Goal: Information Seeking & Learning: Learn about a topic

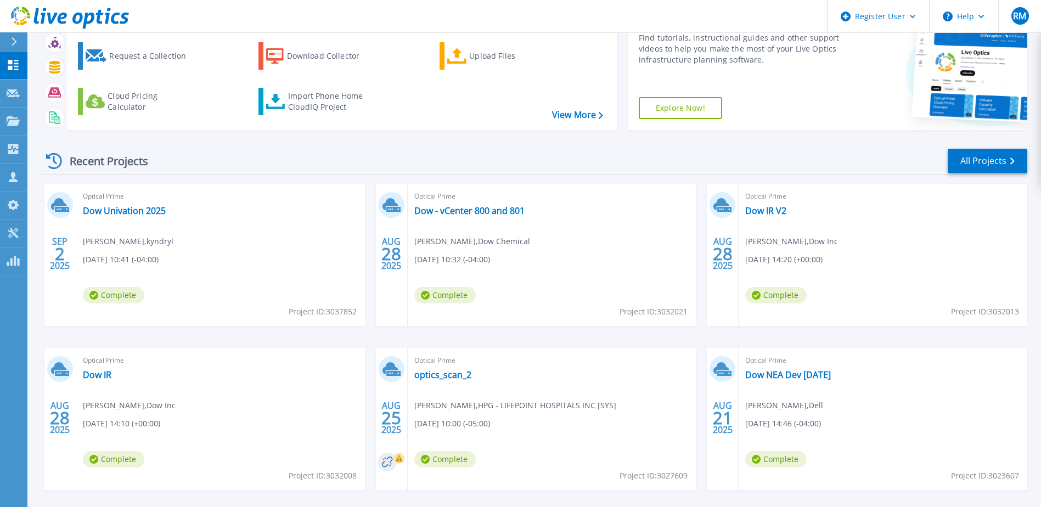
scroll to position [55, 0]
click at [454, 375] on link "optics_scan_2" at bounding box center [442, 374] width 57 height 11
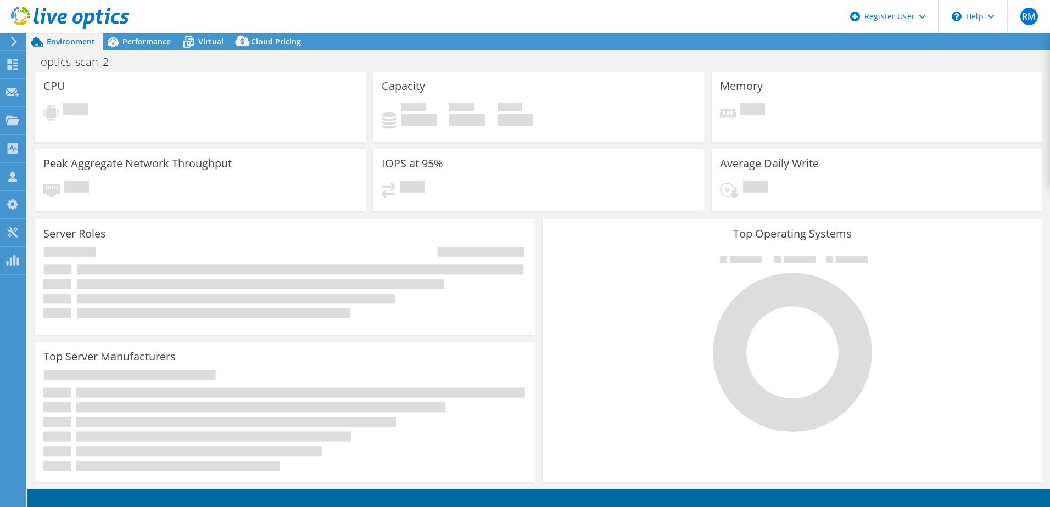
select select "USD"
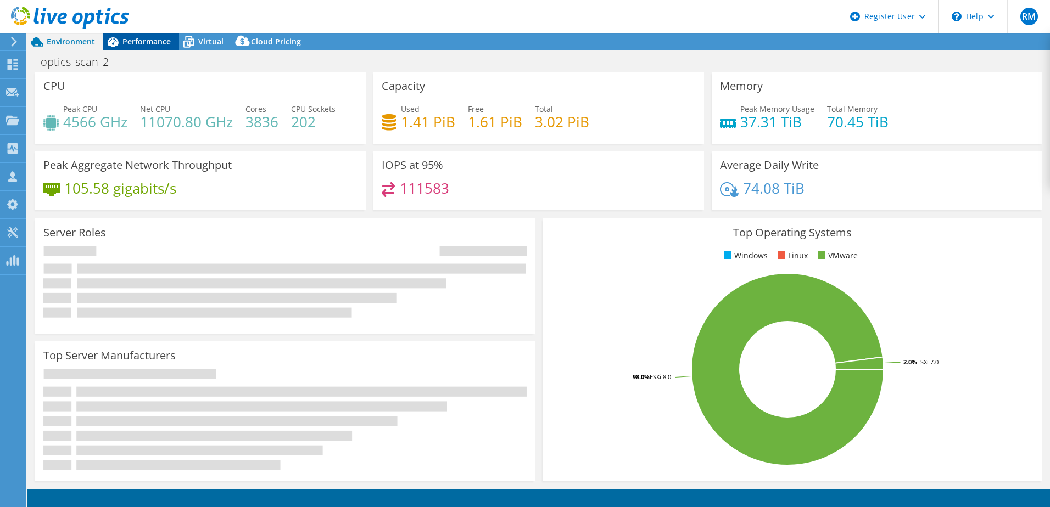
click at [140, 40] on span "Performance" at bounding box center [146, 41] width 48 height 10
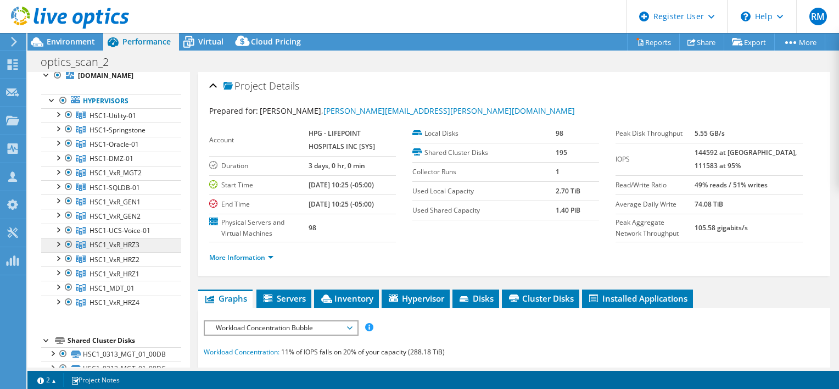
scroll to position [55, 0]
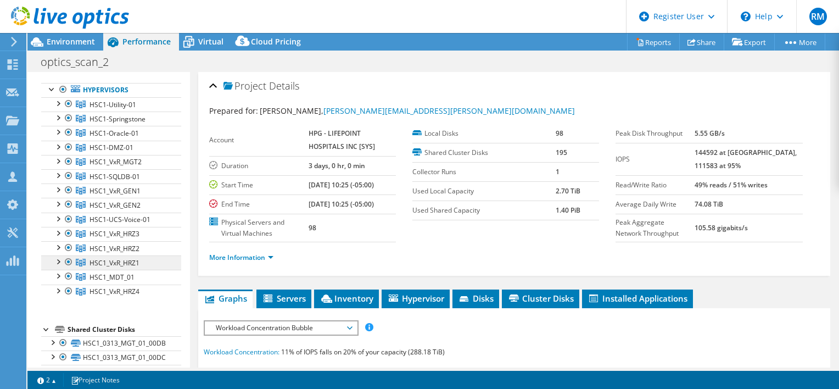
drag, startPoint x: 145, startPoint y: 260, endPoint x: 92, endPoint y: 261, distance: 53.8
click at [92, 261] on link "HSC1_VxR_HRZ1" at bounding box center [111, 262] width 140 height 14
copy span "HSC1_VxR_HRZ1"
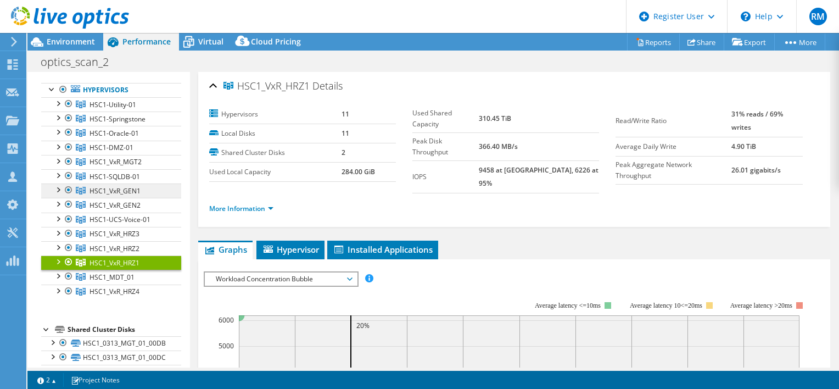
drag, startPoint x: 146, startPoint y: 191, endPoint x: 91, endPoint y: 191, distance: 55.4
click at [91, 191] on link "HSC1_VxR_GEN1" at bounding box center [111, 190] width 140 height 14
copy span "HSC1_VxR_GEN1"
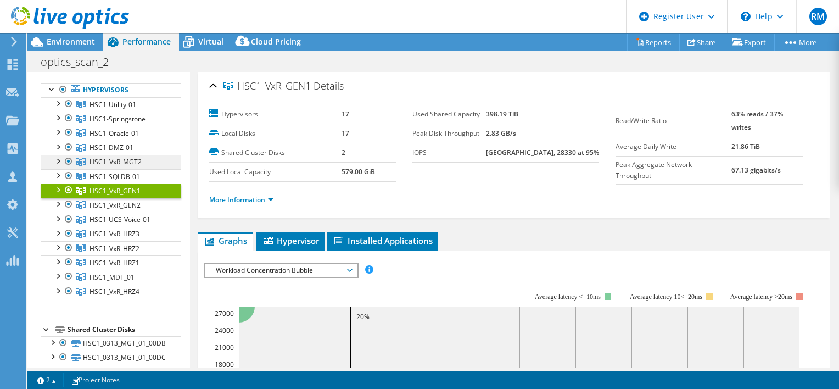
click at [143, 161] on link "HSC1_VxR_MGT2" at bounding box center [111, 162] width 140 height 14
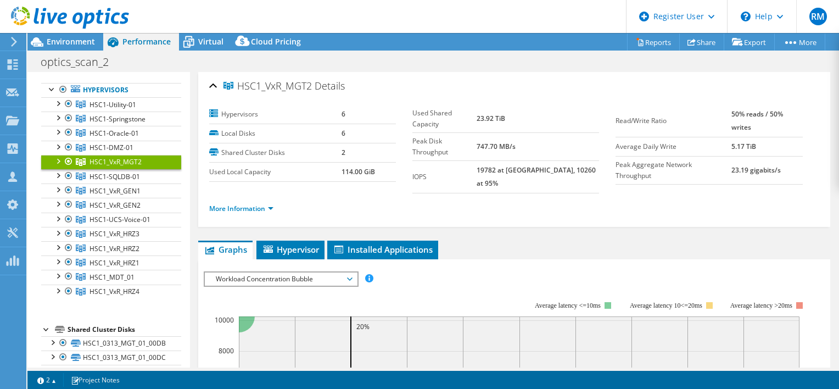
drag, startPoint x: 149, startPoint y: 162, endPoint x: 90, endPoint y: 158, distance: 58.9
click at [90, 158] on link "HSC1_VxR_MGT2" at bounding box center [111, 162] width 140 height 14
copy span "HSC1_VxR_MGT2"
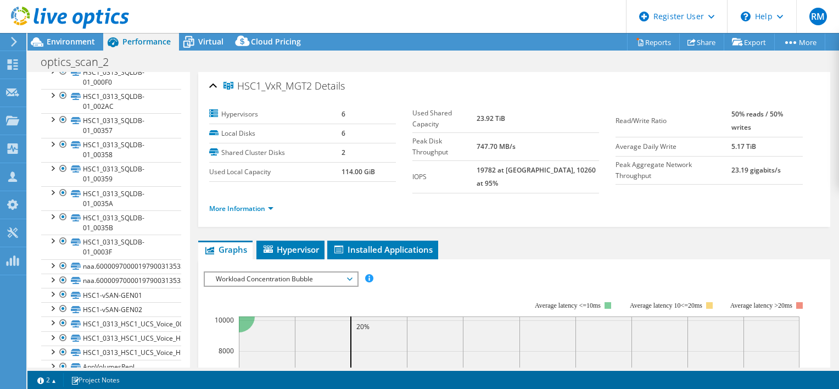
scroll to position [1592, 0]
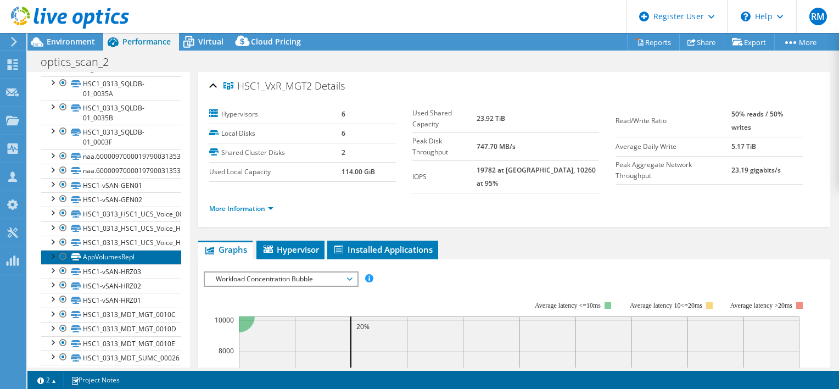
click at [114, 264] on link "AppVolumesRepl" at bounding box center [111, 257] width 140 height 14
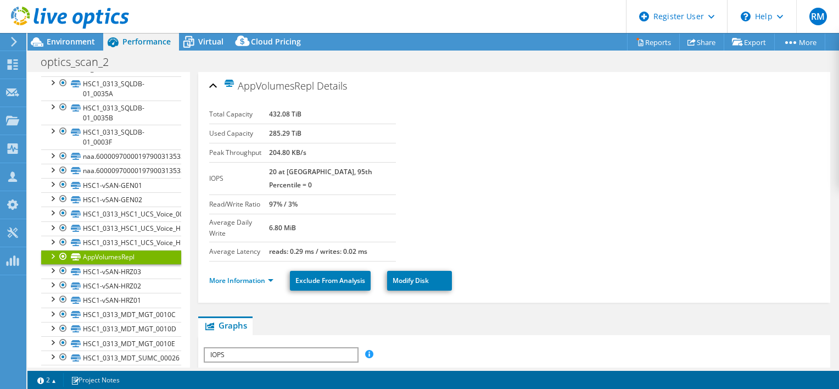
drag, startPoint x: 242, startPoint y: 86, endPoint x: 315, endPoint y: 85, distance: 73.6
click at [315, 85] on h2 "AppVolumesRepl Details" at bounding box center [278, 86] width 138 height 22
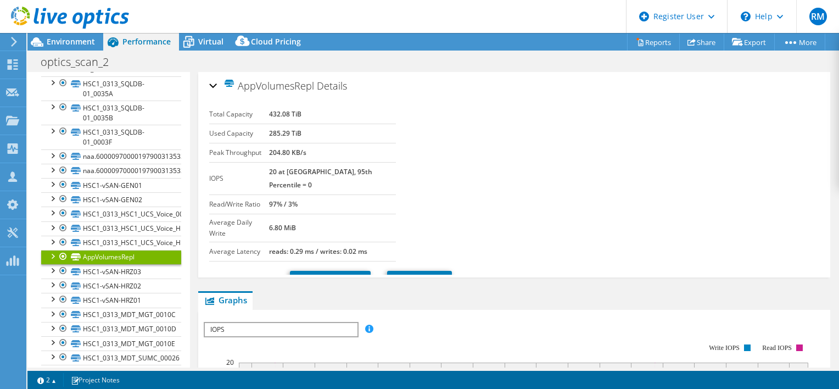
copy span "AppVolumesRepl"
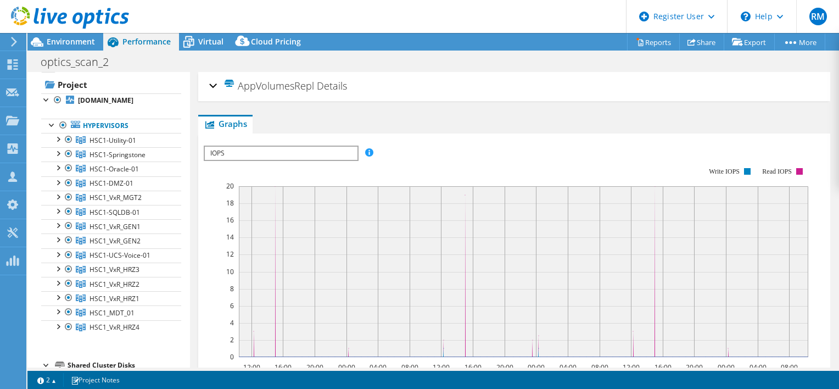
scroll to position [0, 0]
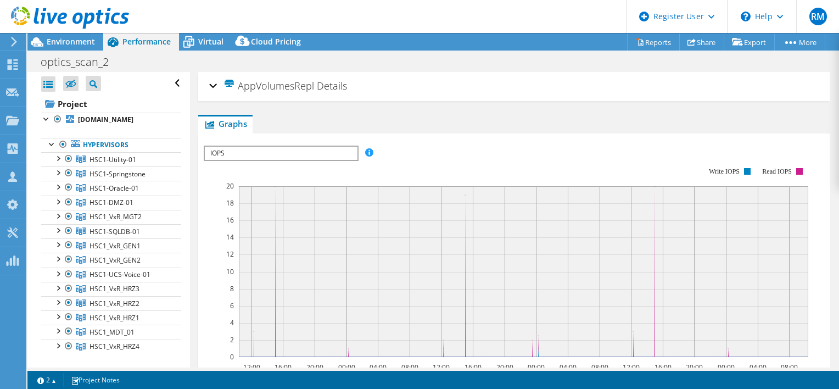
click at [760, 69] on div "optics_scan_2 Print" at bounding box center [432, 62] width 811 height 20
click at [91, 36] on div at bounding box center [64, 18] width 129 height 37
click at [81, 40] on span "Environment" at bounding box center [71, 41] width 48 height 10
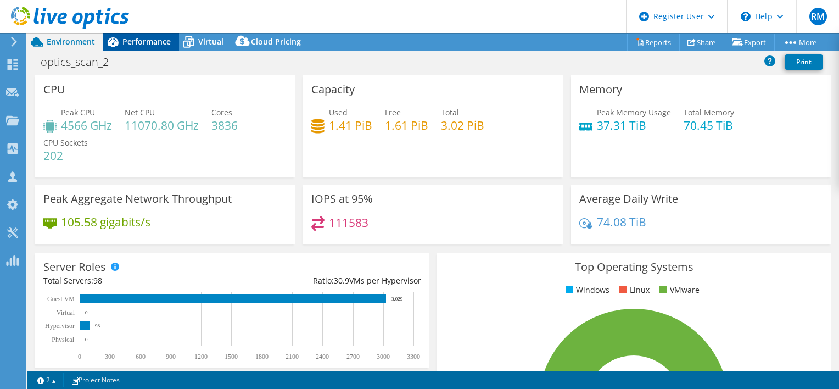
click at [138, 48] on div "Performance" at bounding box center [141, 42] width 76 height 18
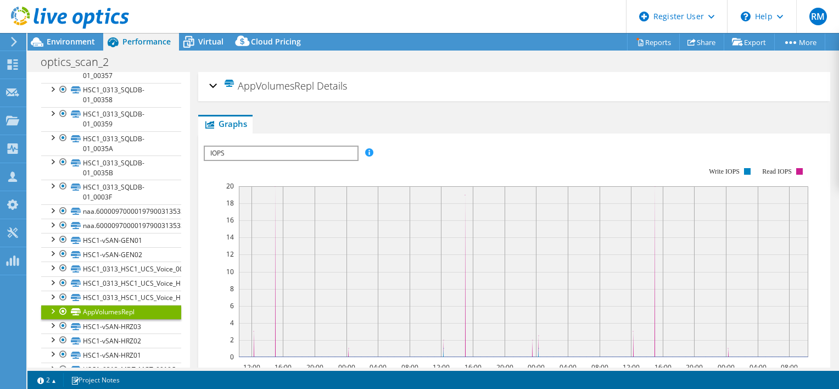
scroll to position [1647, 0]
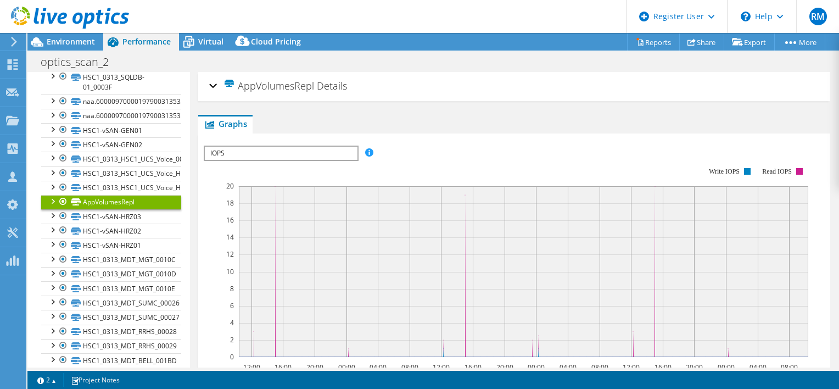
click at [213, 86] on div "AppVolumesRepl Details" at bounding box center [514, 87] width 610 height 24
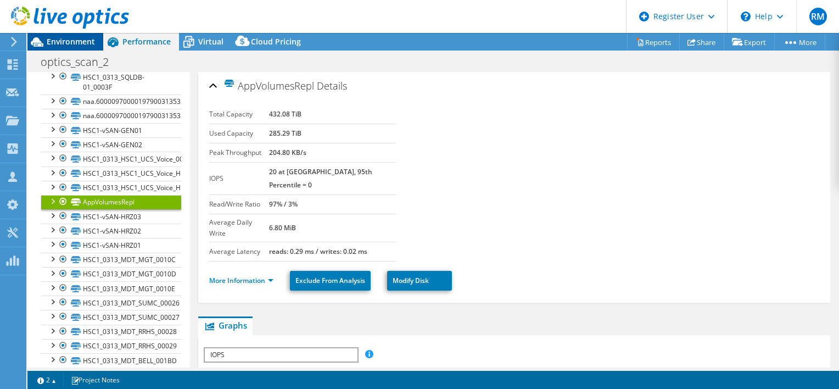
click at [81, 42] on span "Environment" at bounding box center [71, 41] width 48 height 10
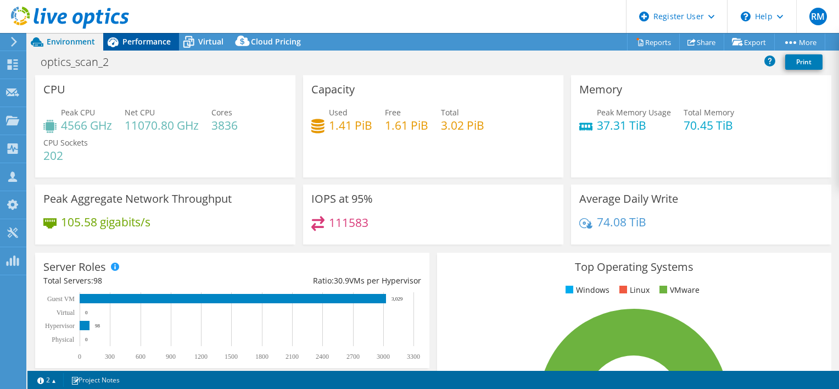
click at [154, 42] on span "Performance" at bounding box center [146, 41] width 48 height 10
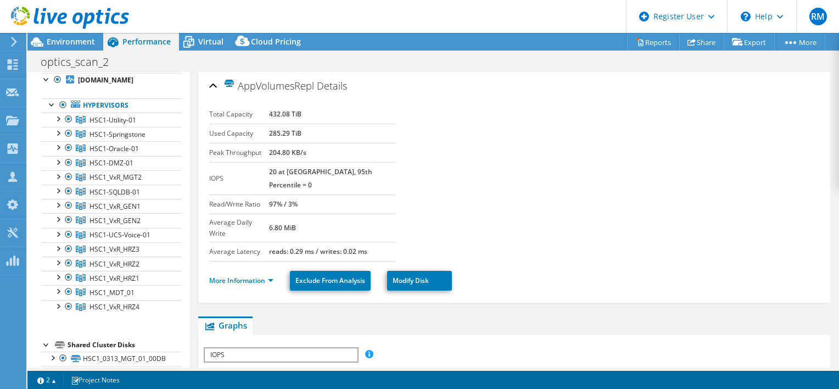
scroll to position [0, 0]
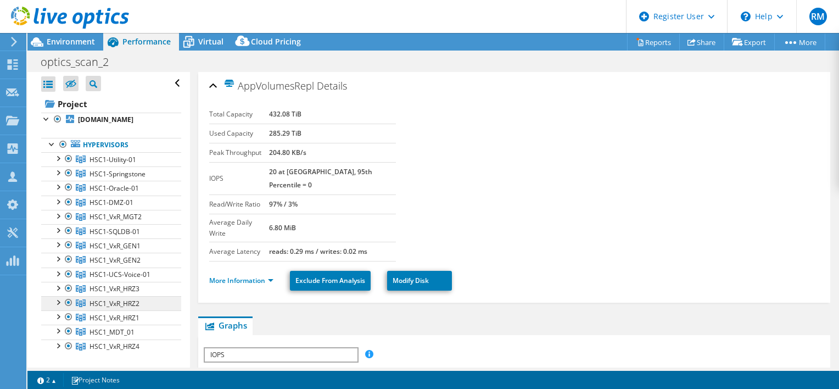
click at [60, 143] on div at bounding box center [63, 144] width 11 height 13
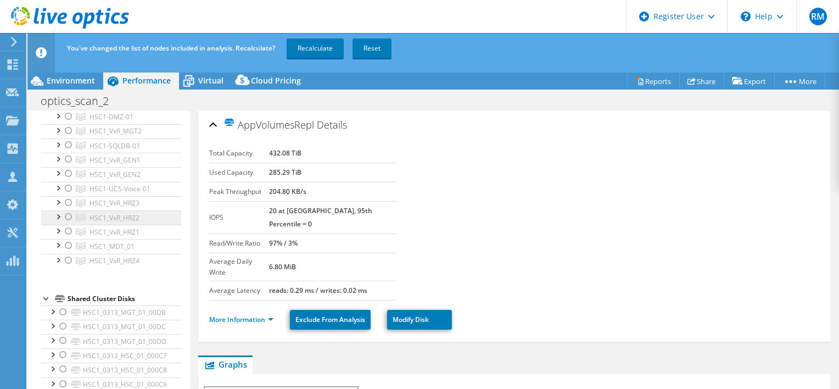
scroll to position [110, 0]
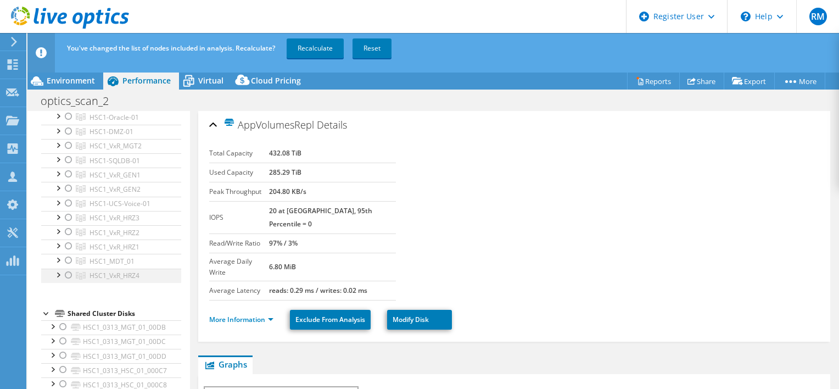
click at [68, 274] on div at bounding box center [68, 274] width 11 height 13
click at [68, 244] on div at bounding box center [68, 245] width 11 height 13
click at [68, 231] on div at bounding box center [68, 231] width 11 height 13
click at [67, 218] on div at bounding box center [68, 217] width 11 height 13
click at [315, 54] on link "Recalculate" at bounding box center [315, 48] width 57 height 20
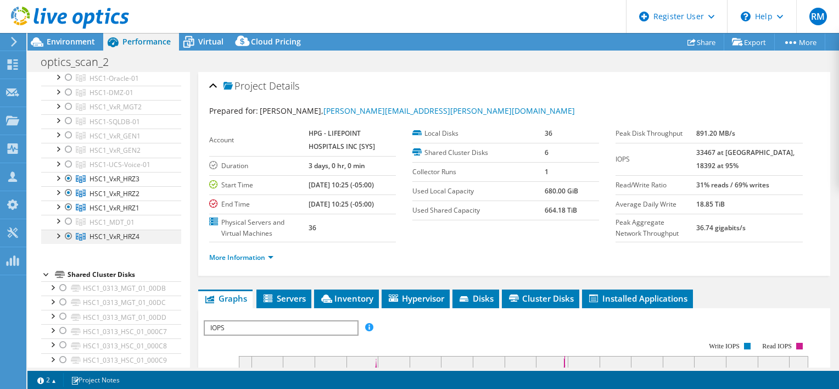
click at [70, 234] on div at bounding box center [68, 235] width 11 height 13
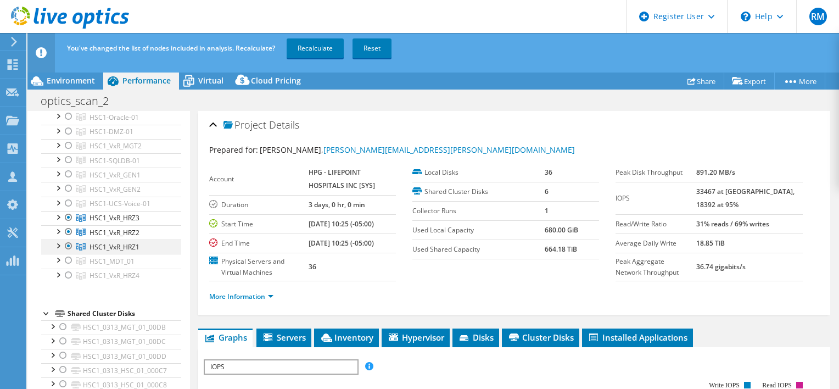
click at [68, 240] on div at bounding box center [68, 245] width 11 height 13
click at [68, 231] on div at bounding box center [68, 231] width 11 height 13
click at [67, 217] on div at bounding box center [68, 217] width 11 height 13
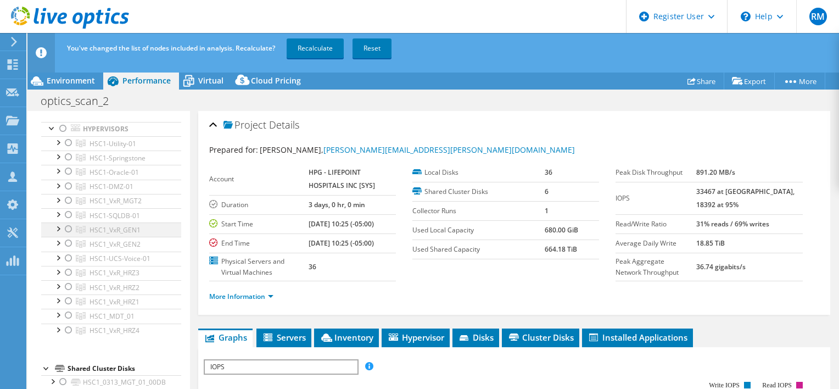
click at [67, 228] on div at bounding box center [68, 228] width 11 height 13
click at [69, 243] on div at bounding box center [68, 243] width 11 height 13
click at [310, 47] on link "Recalculate" at bounding box center [315, 48] width 57 height 20
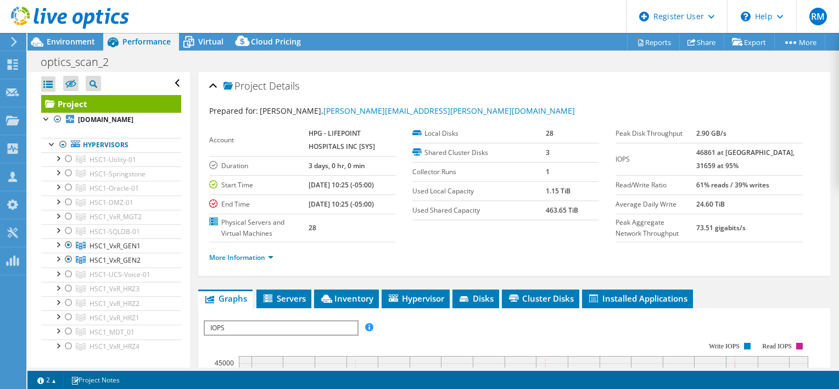
select select "USD"
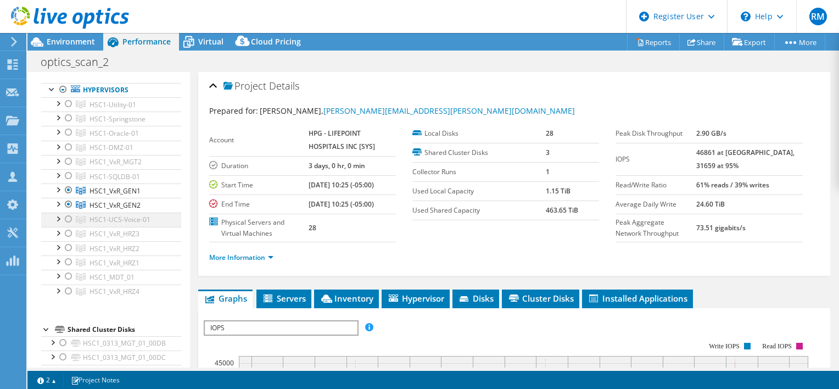
drag, startPoint x: 67, startPoint y: 189, endPoint x: 71, endPoint y: 211, distance: 22.9
click at [68, 189] on div at bounding box center [68, 189] width 11 height 13
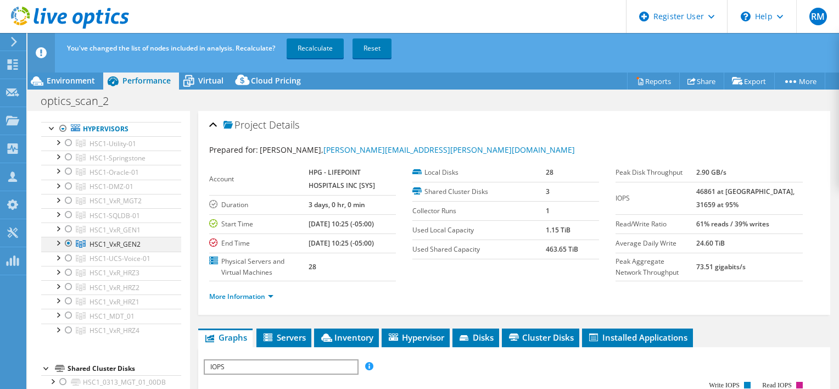
click at [66, 244] on div at bounding box center [68, 243] width 11 height 13
click at [70, 202] on div at bounding box center [68, 200] width 11 height 13
click at [329, 54] on link "Recalculate" at bounding box center [315, 48] width 57 height 20
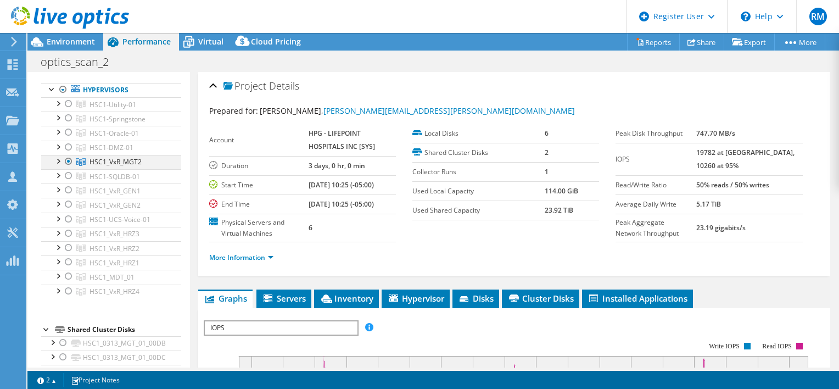
click at [68, 161] on div at bounding box center [68, 161] width 11 height 13
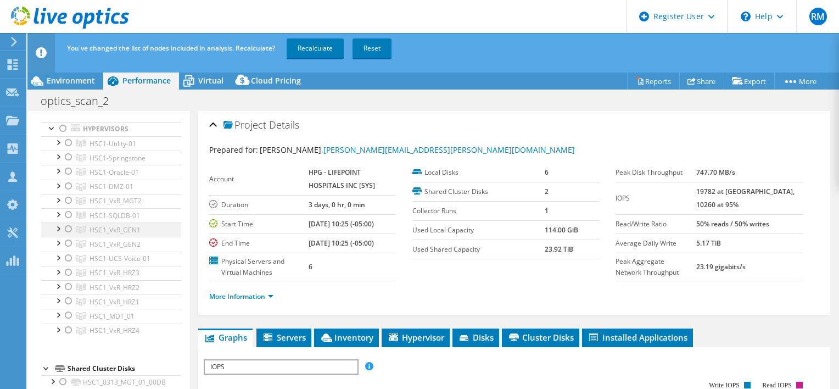
click at [68, 227] on div at bounding box center [68, 228] width 11 height 13
click at [68, 243] on div at bounding box center [68, 243] width 11 height 13
click at [67, 271] on div at bounding box center [68, 272] width 11 height 13
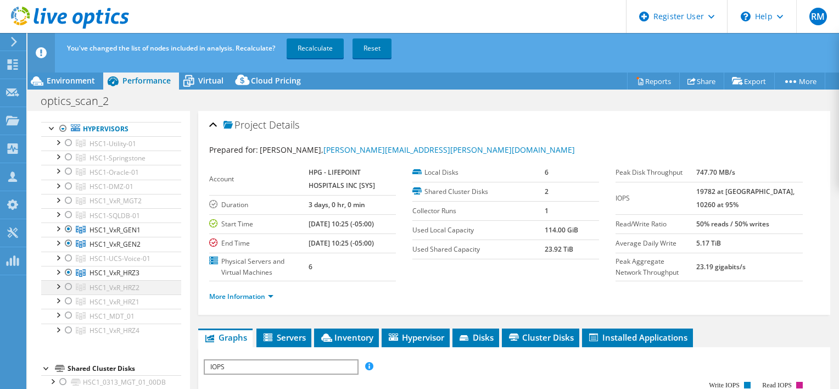
click at [66, 284] on div at bounding box center [68, 286] width 11 height 13
click at [66, 300] on div at bounding box center [68, 300] width 11 height 13
click at [71, 327] on div at bounding box center [68, 329] width 11 height 13
click at [328, 52] on link "Recalculate" at bounding box center [315, 48] width 57 height 20
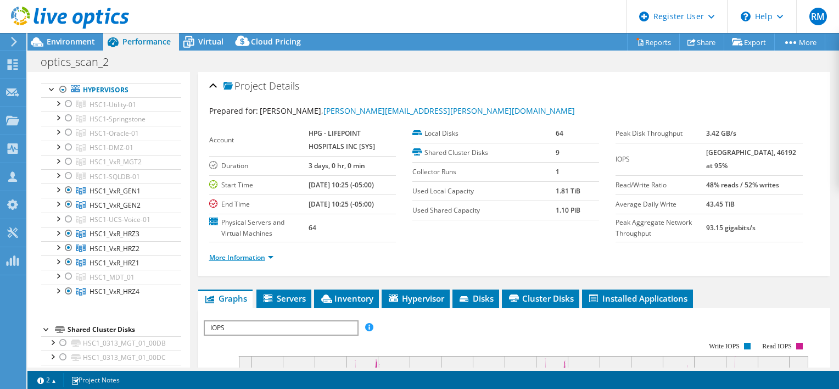
click at [250, 252] on link "More Information" at bounding box center [241, 256] width 64 height 9
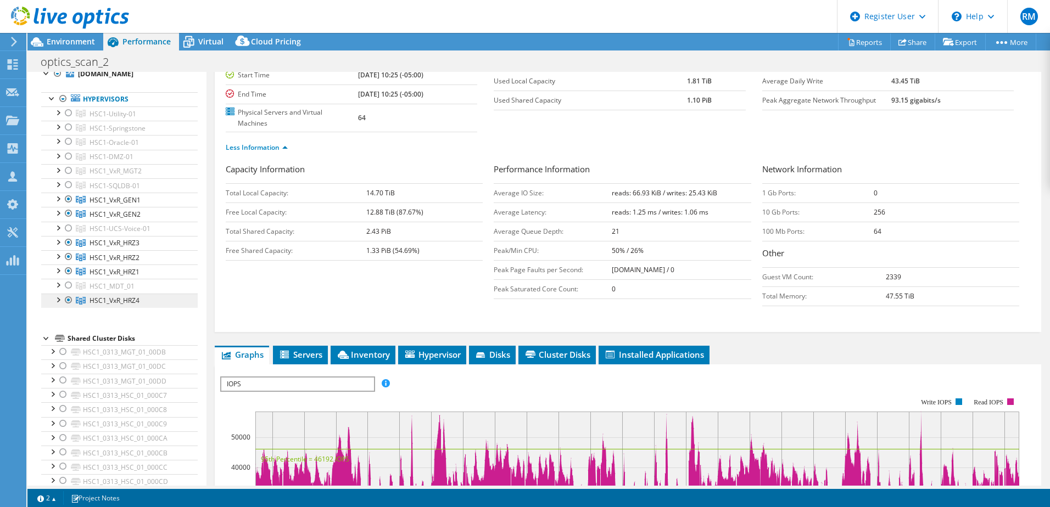
scroll to position [0, 0]
